Goal: Task Accomplishment & Management: Manage account settings

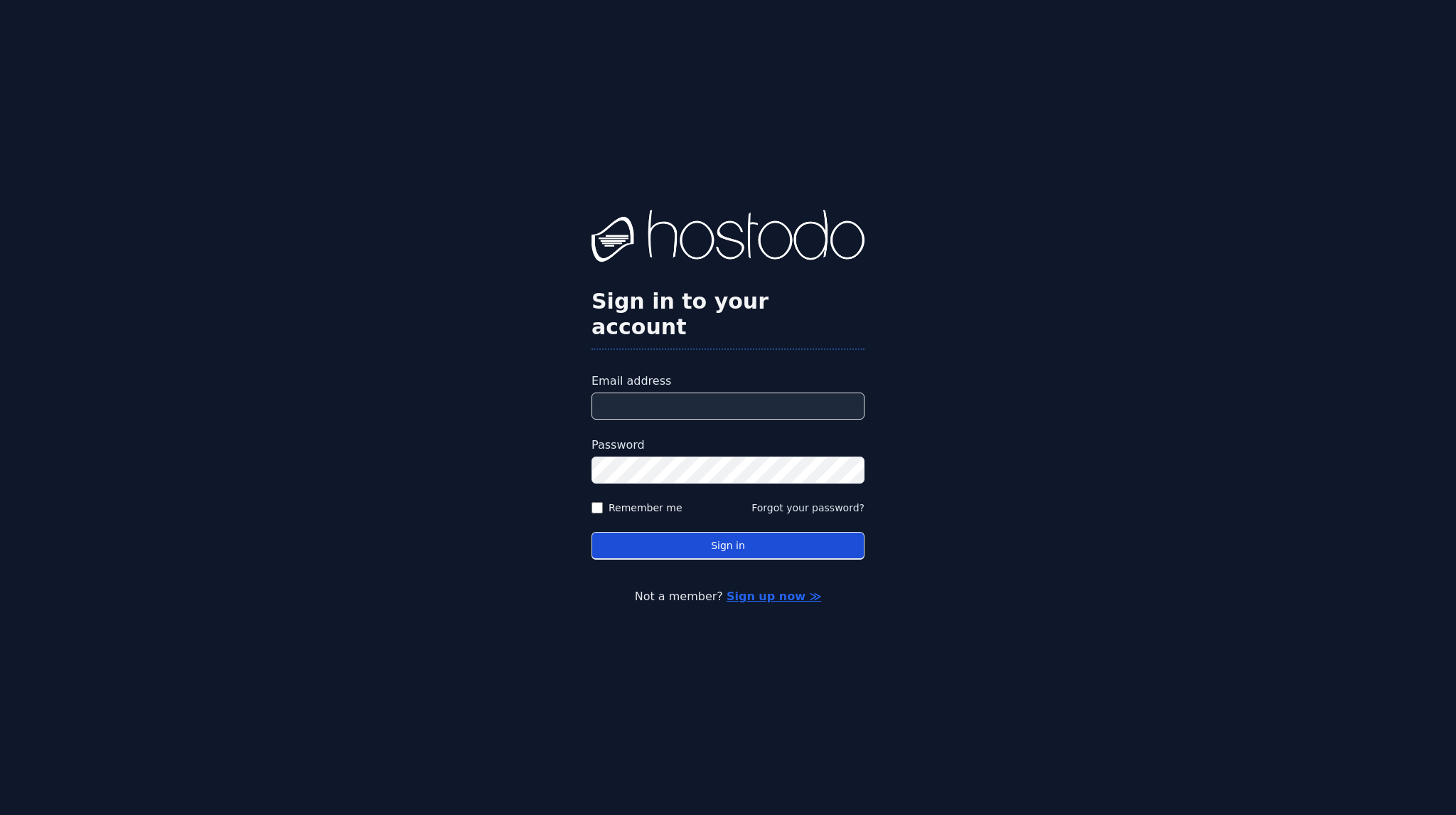
type input "**********"
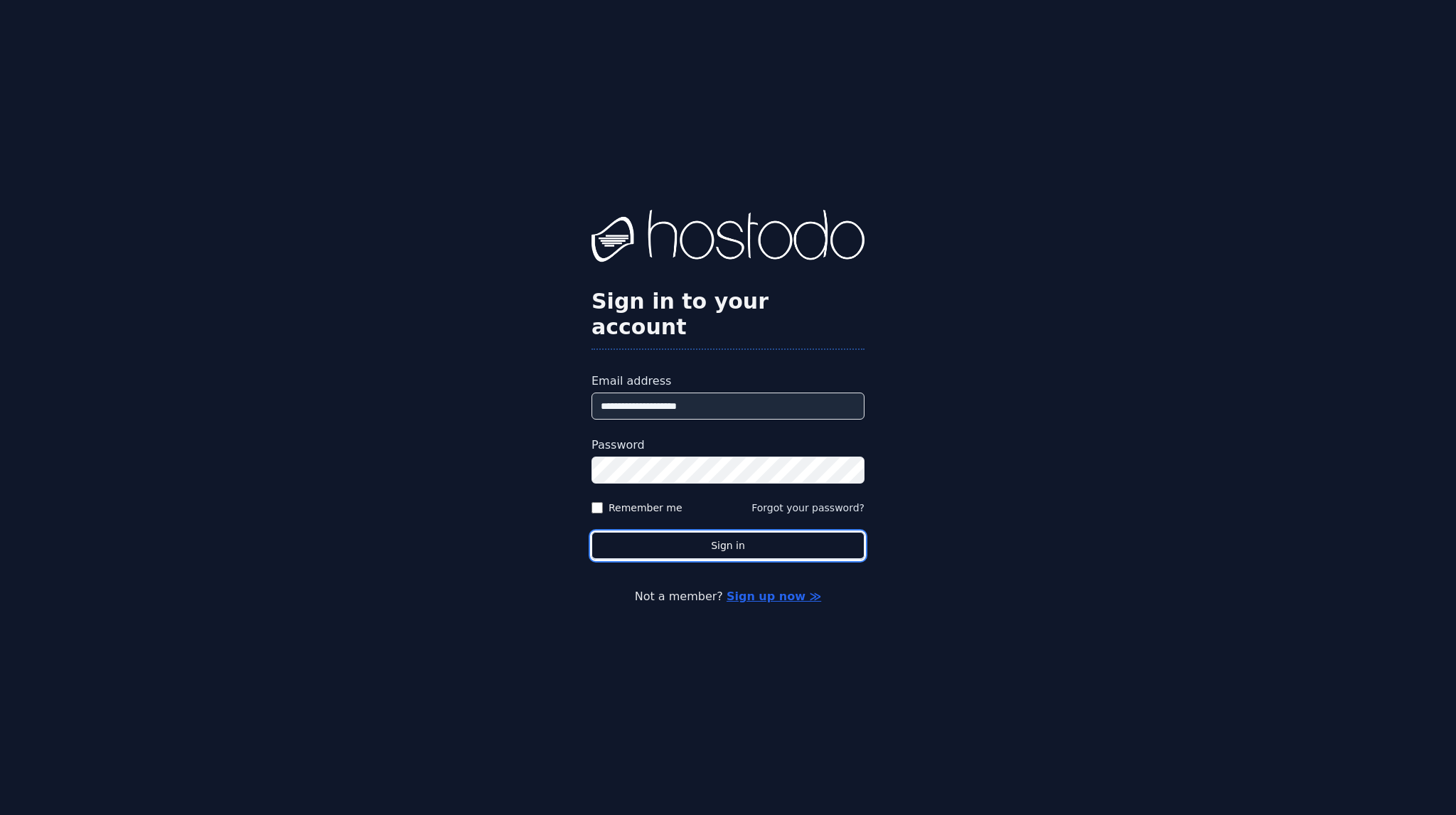
drag, startPoint x: 748, startPoint y: 529, endPoint x: 750, endPoint y: 516, distance: 13.2
click at [748, 532] on button "Sign in" at bounding box center [728, 545] width 273 height 27
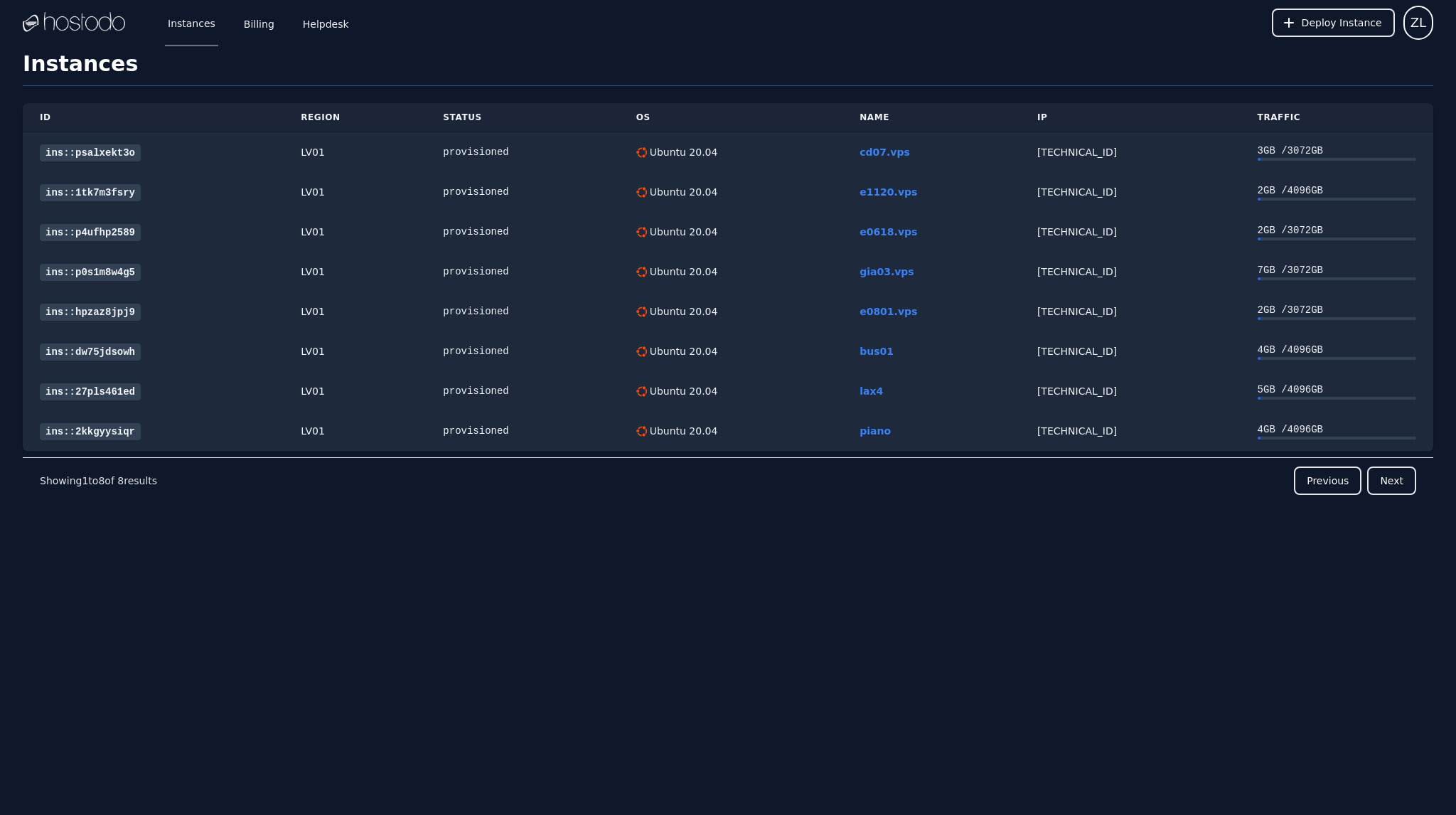
click at [1364, 640] on div "Instances Billing Helpdesk Deploy Instance ZL Instances SSH Keys Billing Helpde…" at bounding box center [728, 408] width 1456 height 815
click at [253, 21] on link "Billing" at bounding box center [259, 22] width 36 height 47
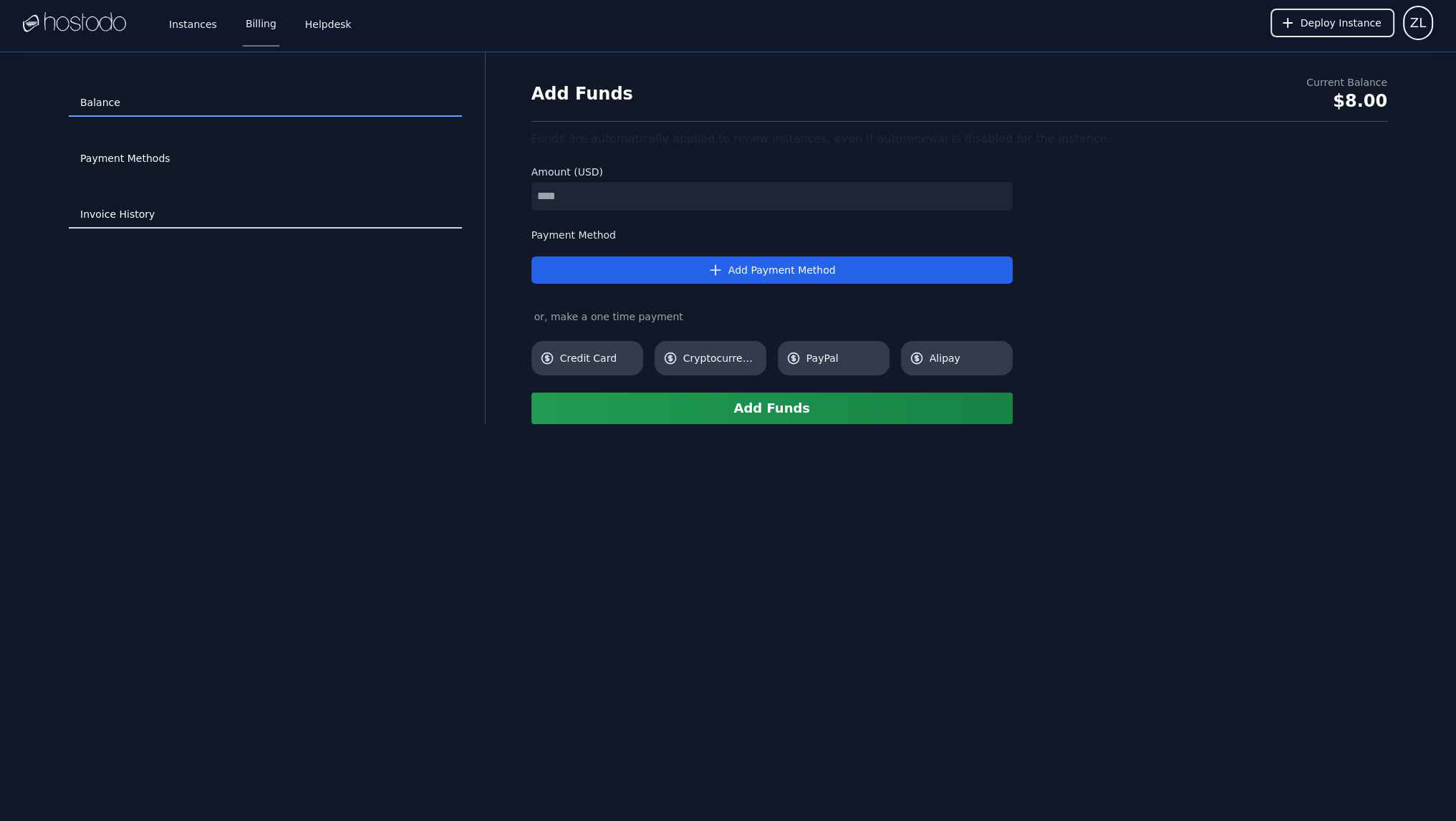
click at [121, 216] on link "Invoice History" at bounding box center [264, 214] width 393 height 28
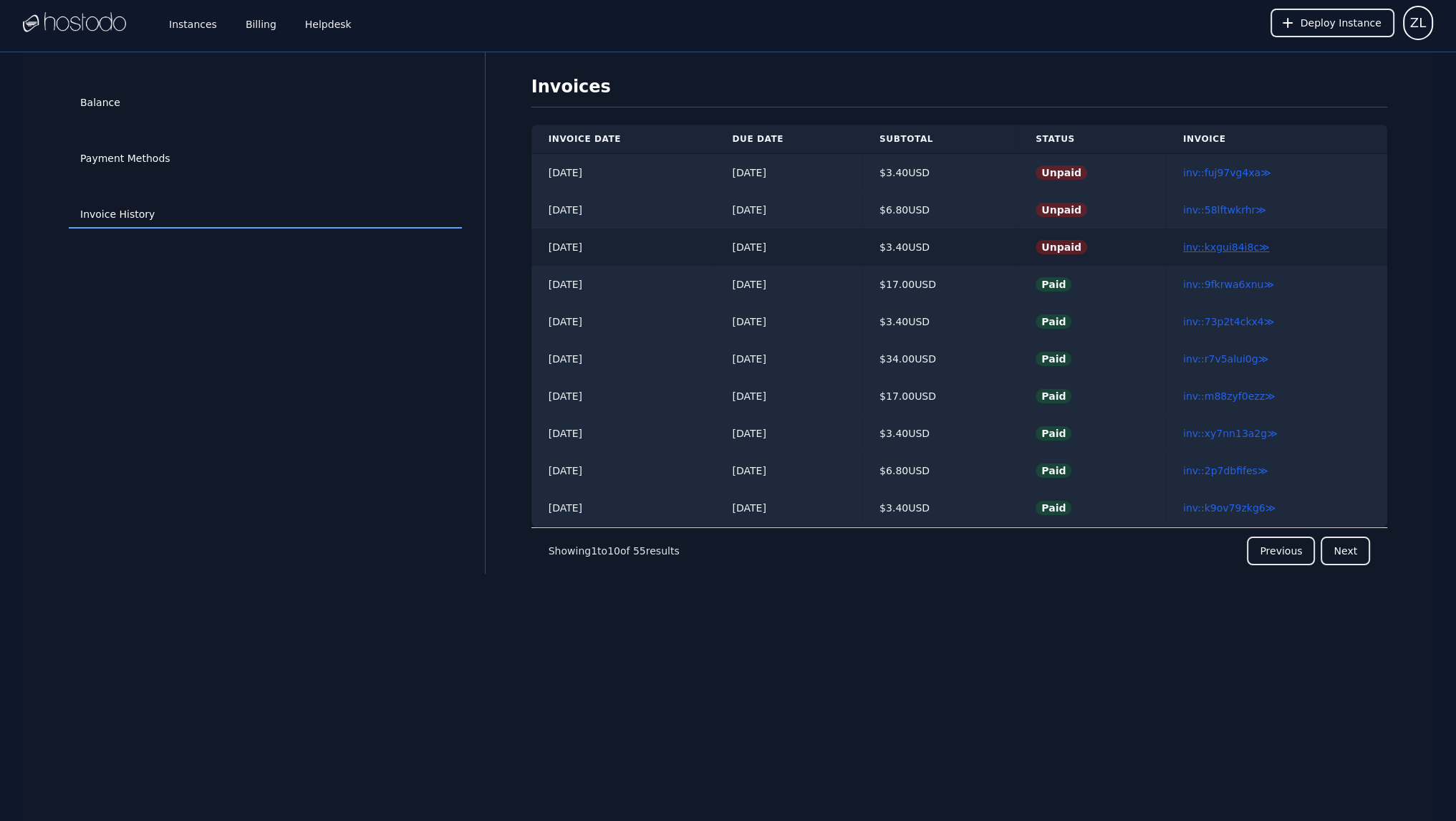
click at [1237, 243] on link "inv::kxgui84i8c ≫" at bounding box center [1227, 247] width 87 height 12
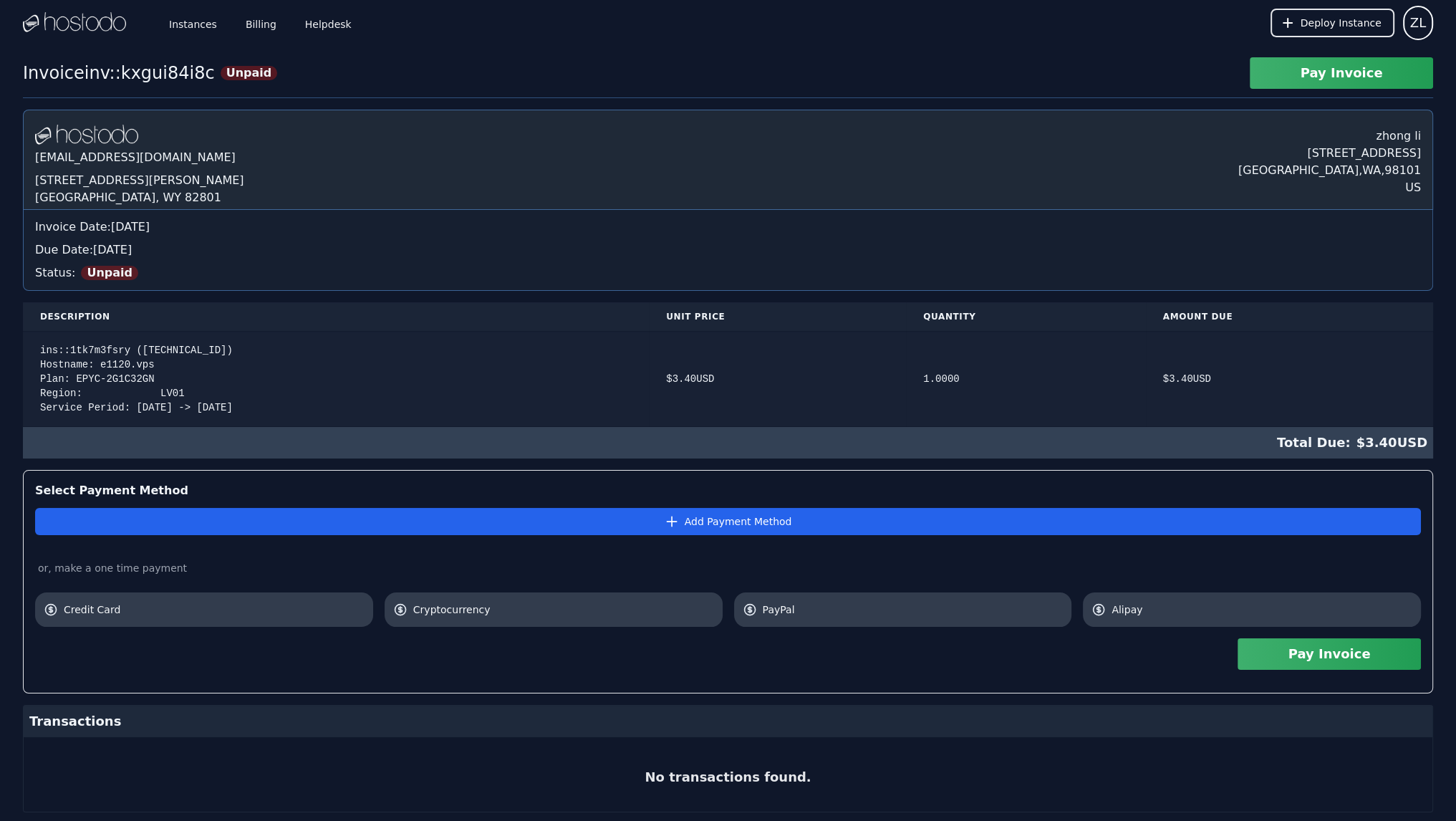
click at [92, 362] on div "ins::1tk7m3fsry ([TECHNICAL_ID]) Hostname: e1120.vps Plan: EPYC-2G1C32GN Region…" at bounding box center [335, 379] width 592 height 72
click at [104, 359] on div "ins::1tk7m3fsry ([TECHNICAL_ID]) Hostname: e1120.vps Plan: EPYC-2G1C32GN Region…" at bounding box center [335, 379] width 592 height 72
copy div "e1120"
